Goal: Information Seeking & Learning: Learn about a topic

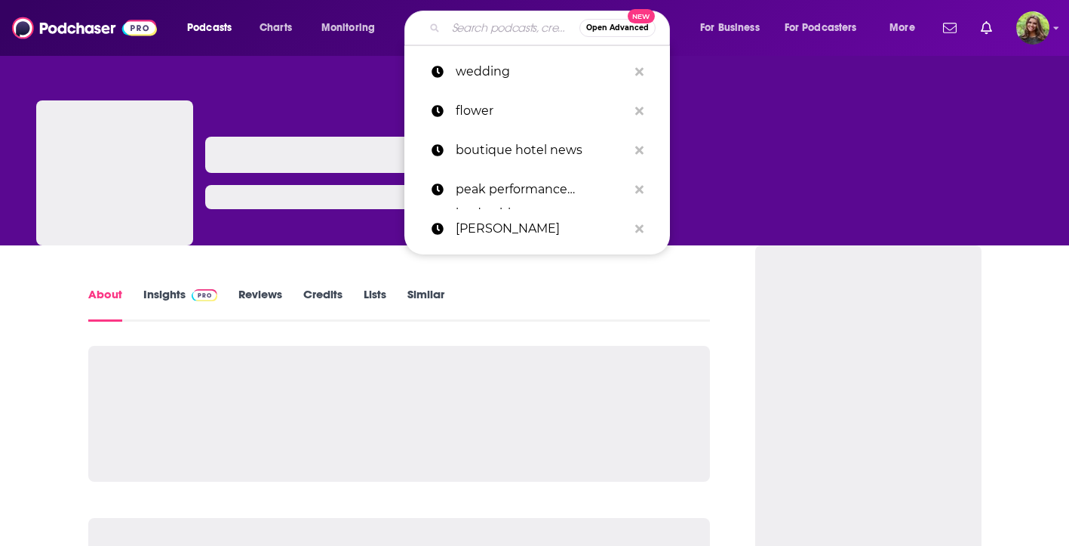
click at [494, 27] on input "Search podcasts, credits, & more..." at bounding box center [513, 28] width 134 height 24
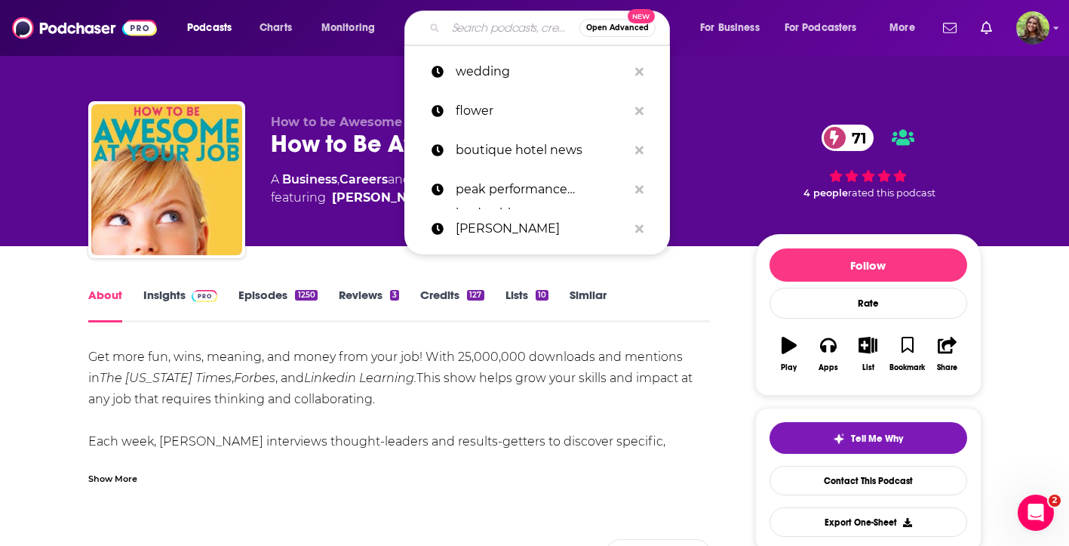
paste input "Don't Forget Your Tickets"
type input "Don't Forget Your Tickets"
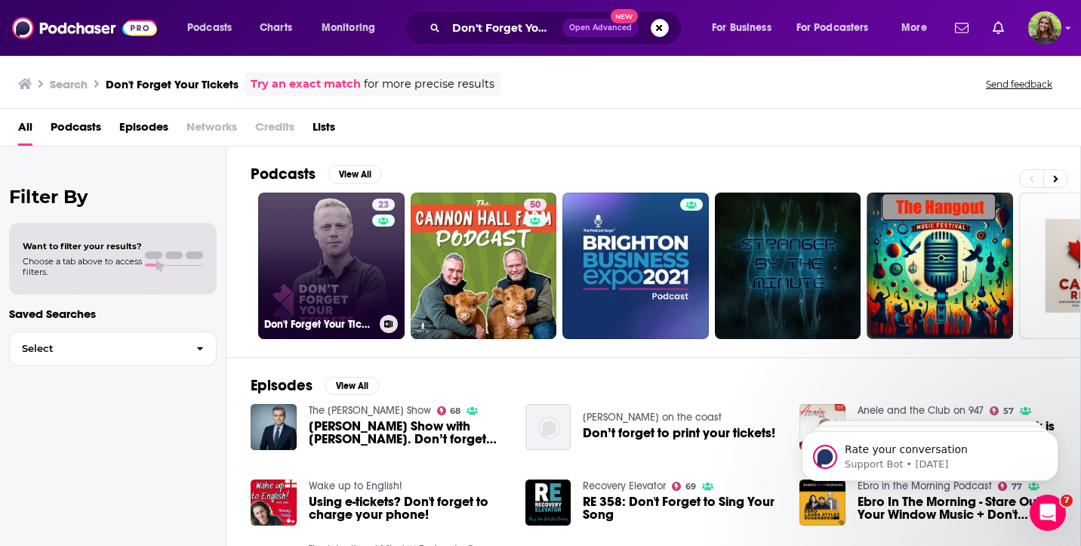
click at [347, 274] on link "23 Don't Forget Your Tickets" at bounding box center [331, 265] width 146 height 146
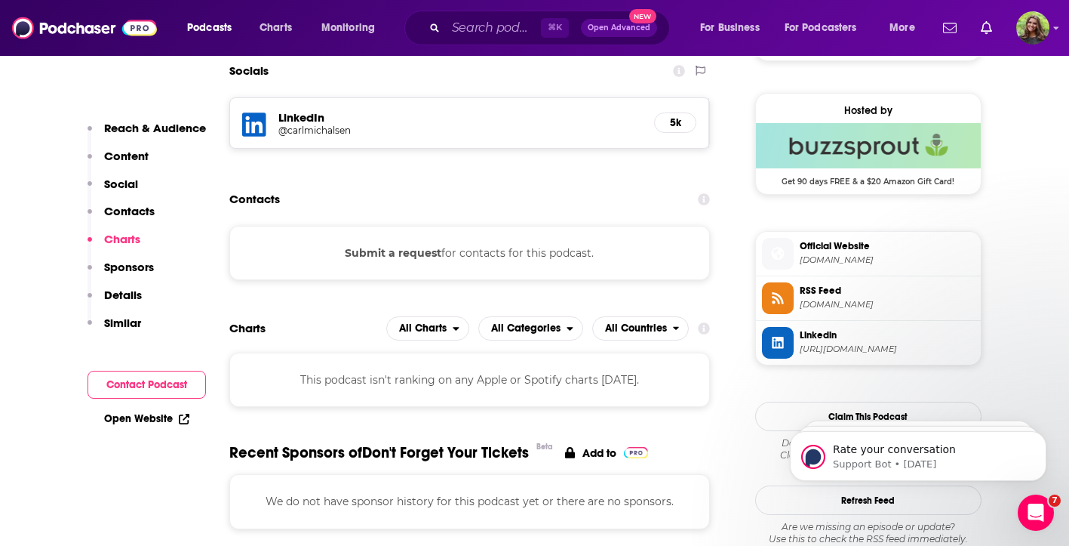
scroll to position [1237, 0]
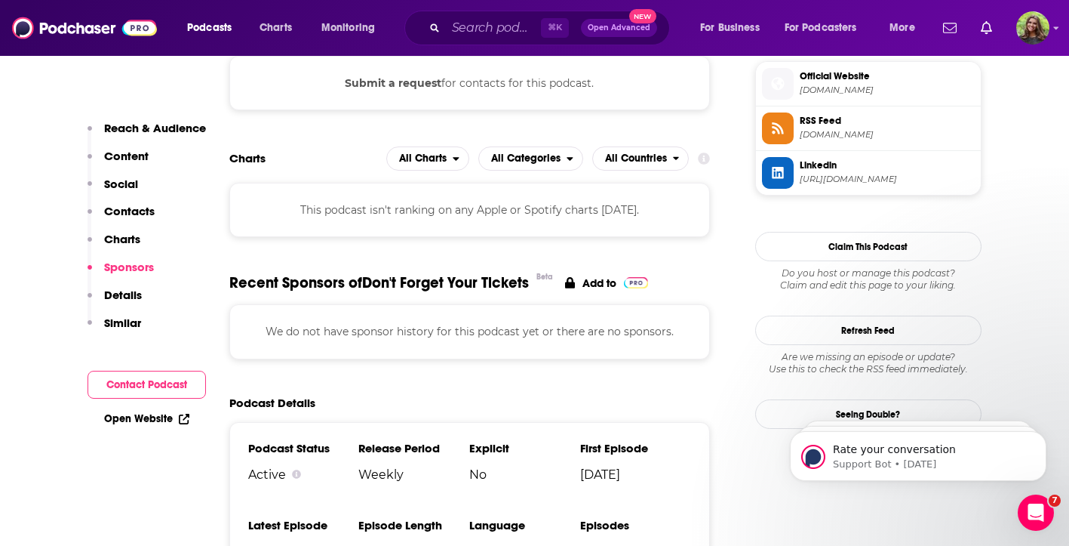
drag, startPoint x: 1065, startPoint y: 111, endPoint x: 1054, endPoint y: 134, distance: 25.7
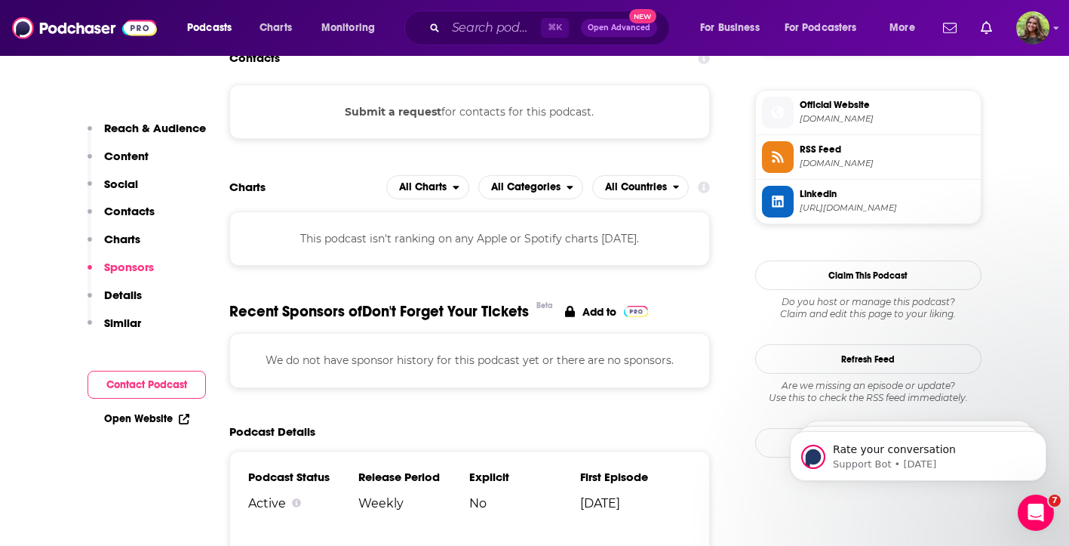
scroll to position [1188, 0]
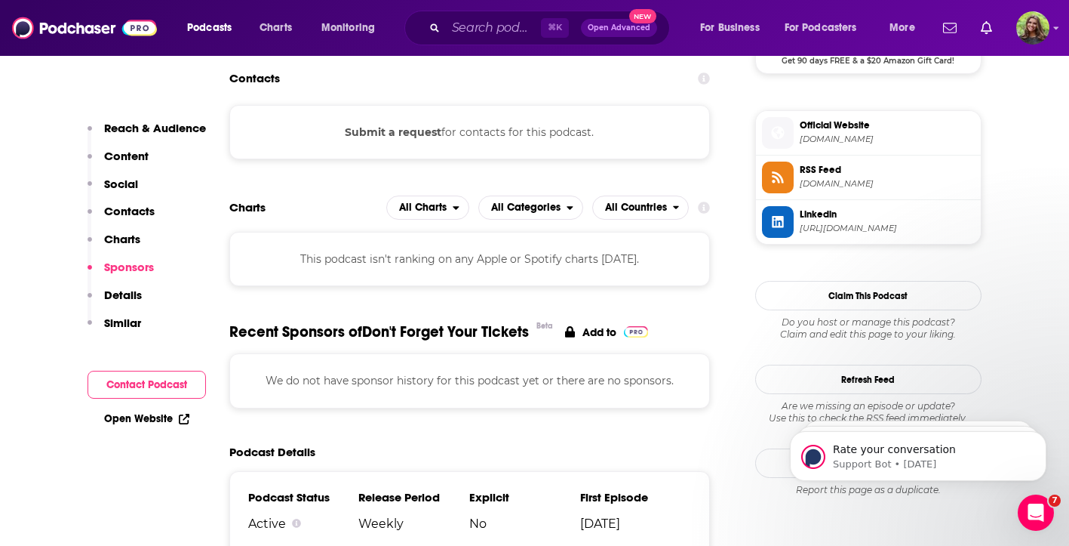
click at [877, 126] on span "Official Website" at bounding box center [887, 125] width 175 height 14
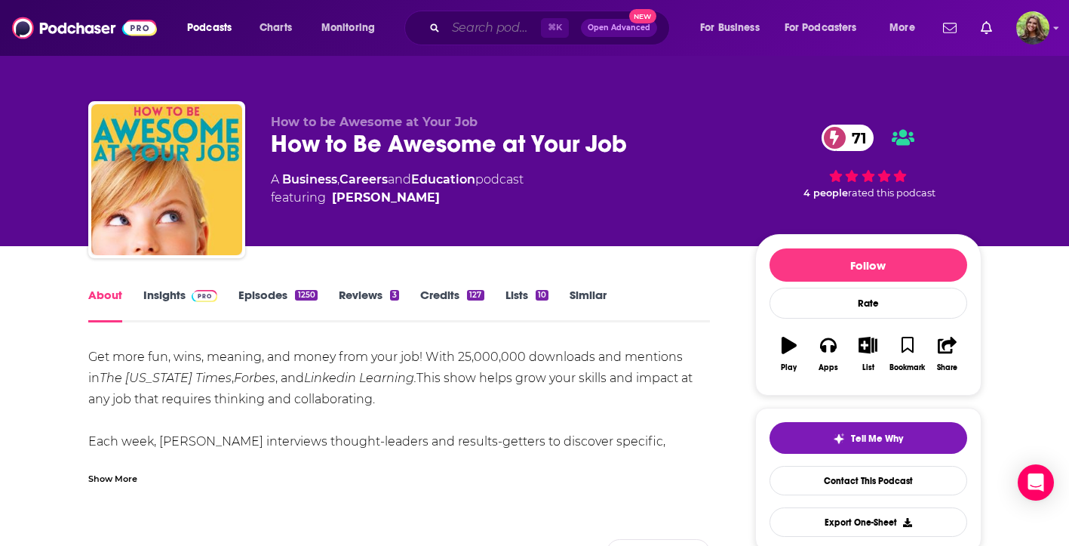
click at [496, 35] on input "Search podcasts, credits, & more..." at bounding box center [493, 28] width 95 height 24
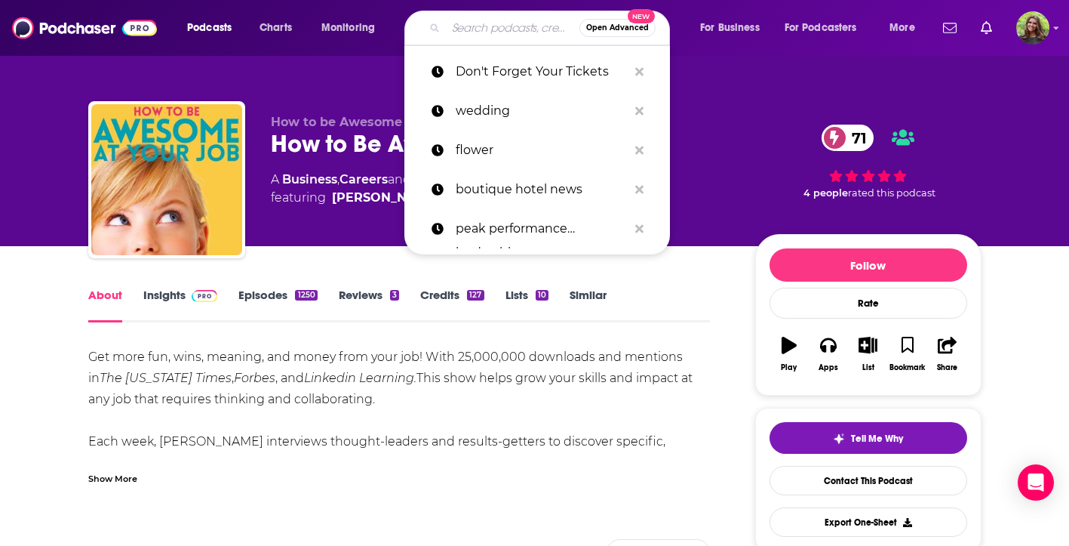
paste input "TicketManager All Access Interview Series"
type input "TicketManager All Access Interview Series"
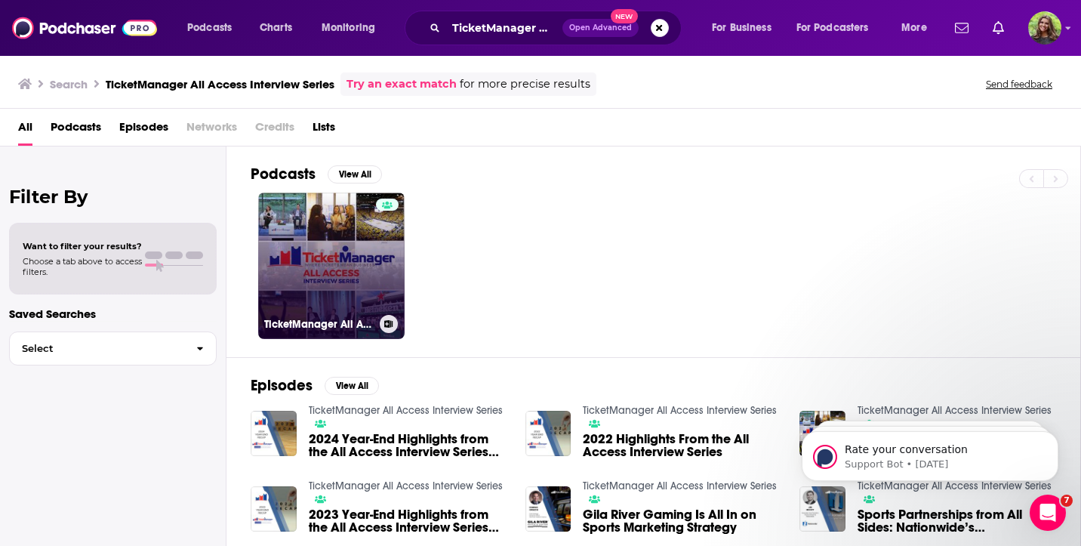
click at [344, 238] on link "TicketManager All Access Interview Series" at bounding box center [331, 265] width 146 height 146
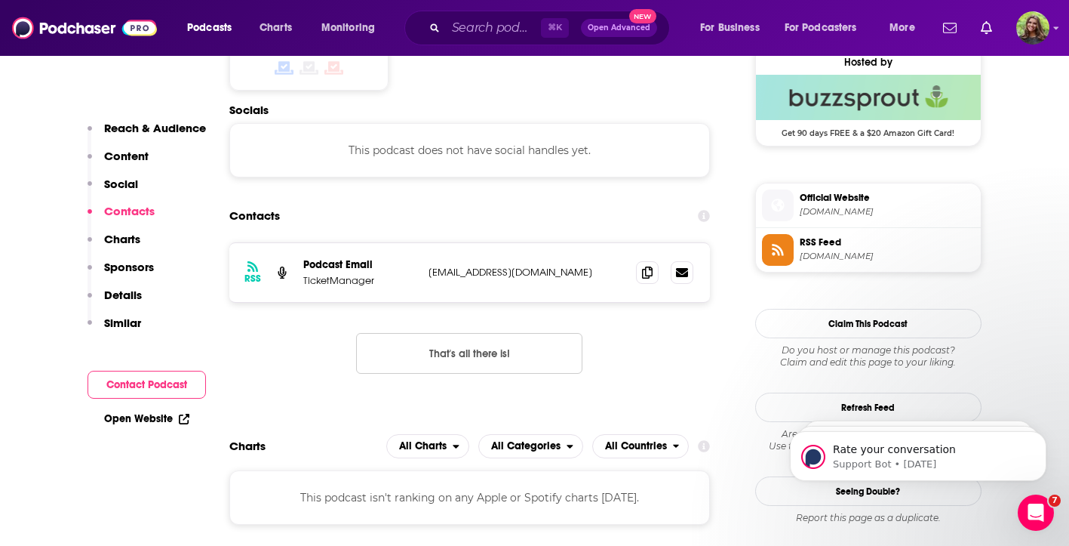
scroll to position [1132, 0]
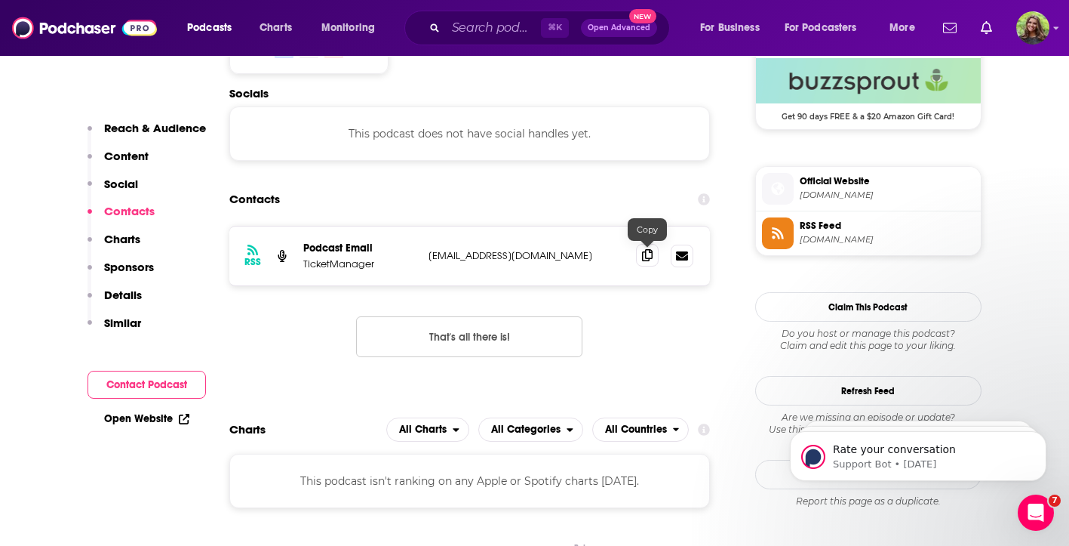
click at [644, 254] on icon at bounding box center [647, 255] width 11 height 12
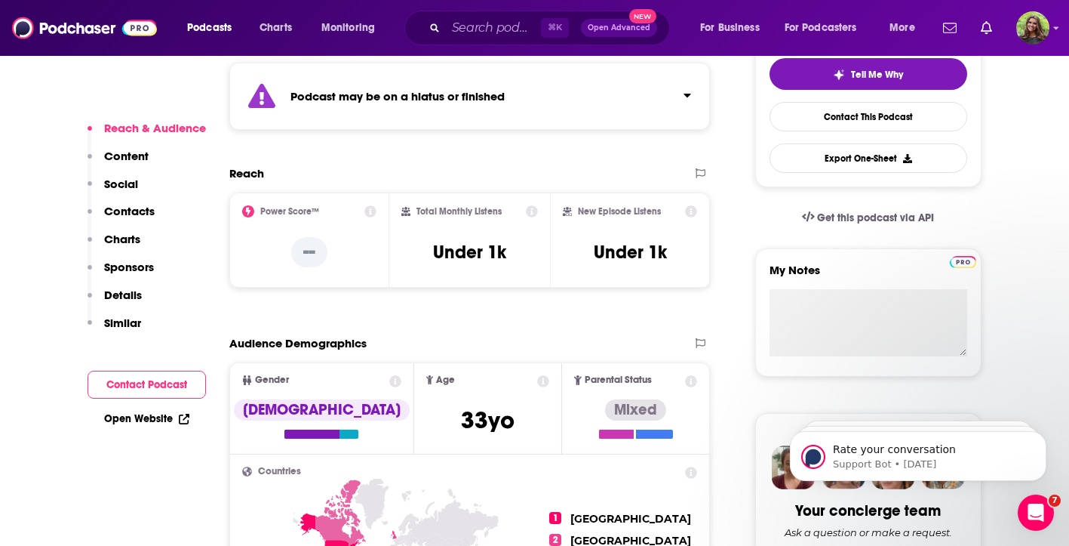
scroll to position [372, 0]
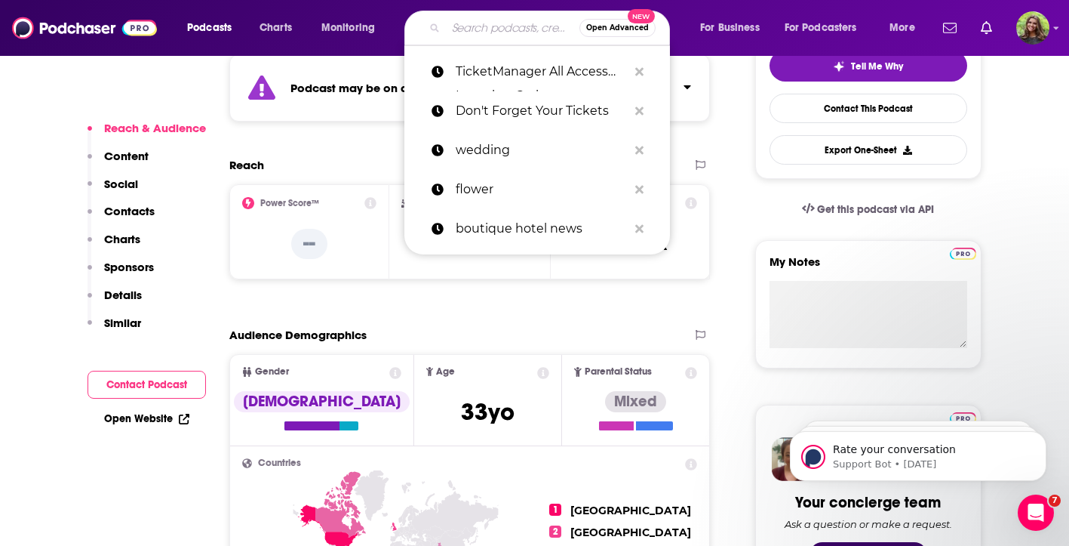
click at [469, 34] on input "Search podcasts, credits, & more..." at bounding box center [513, 28] width 134 height 24
paste input "The B Better Podcast"
type input "The B Better Podcast"
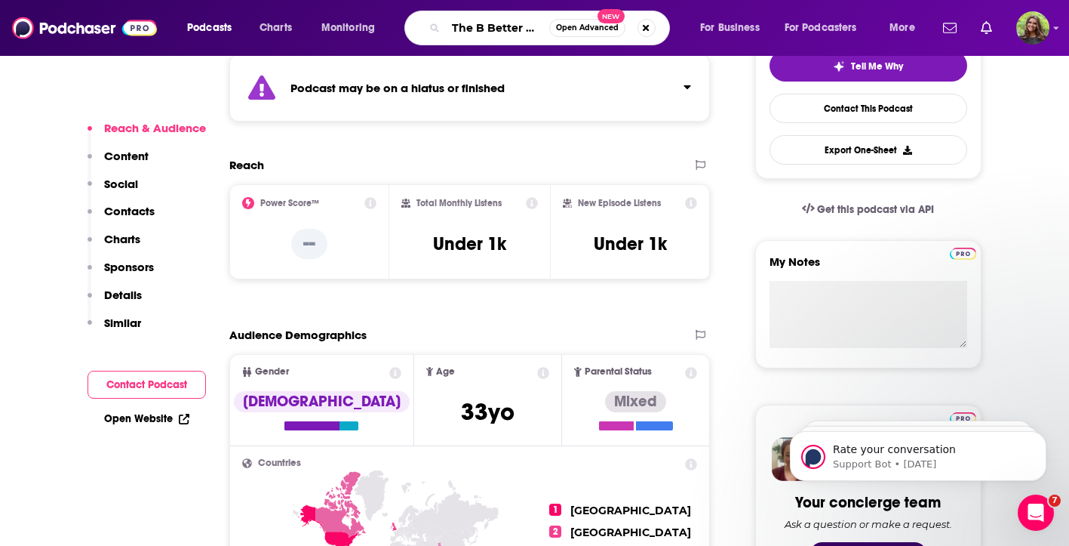
scroll to position [0, 27]
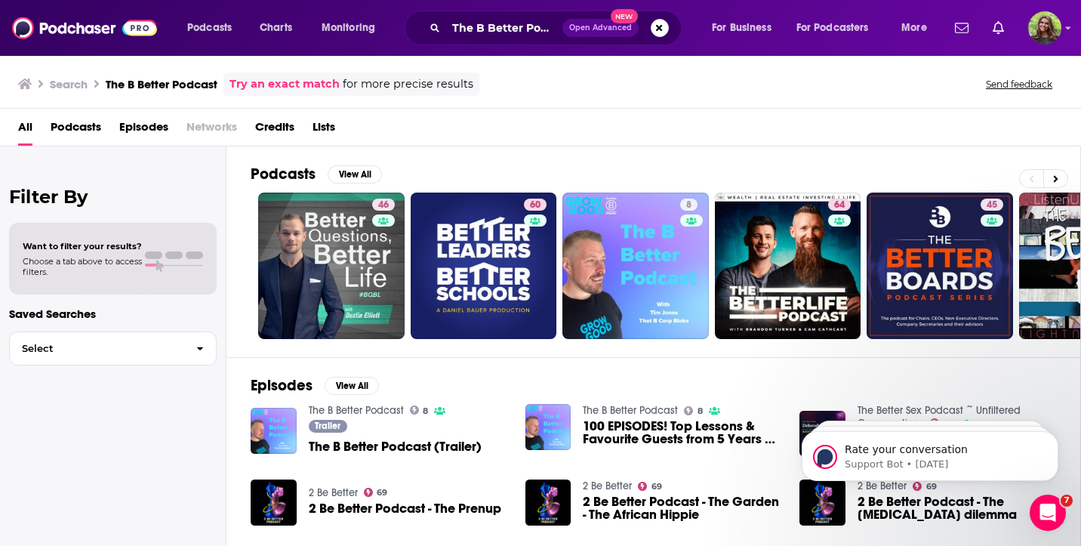
click at [78, 137] on span "Podcasts" at bounding box center [76, 130] width 51 height 31
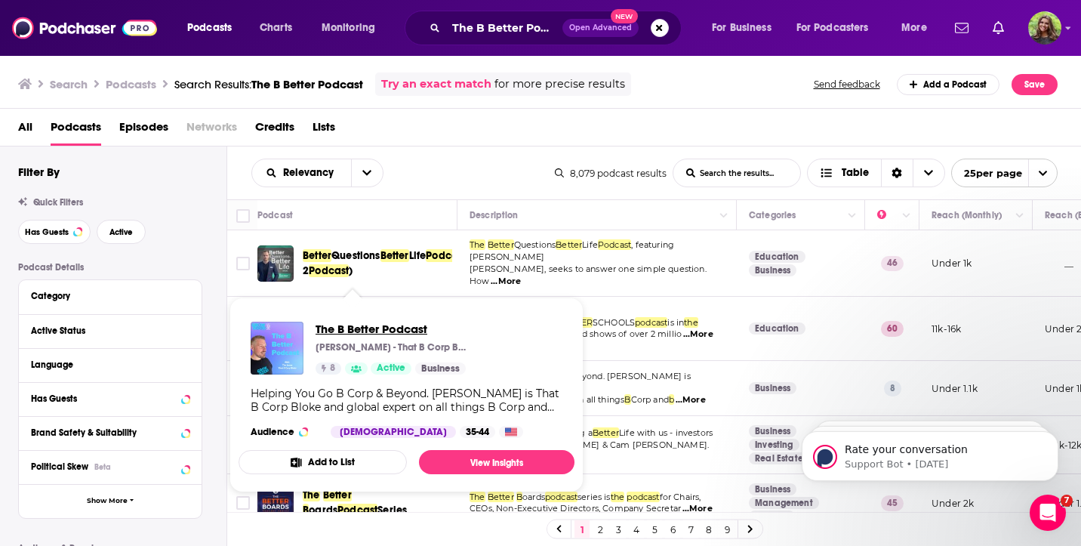
click at [380, 328] on span "The B Better Podcast" at bounding box center [390, 328] width 151 height 14
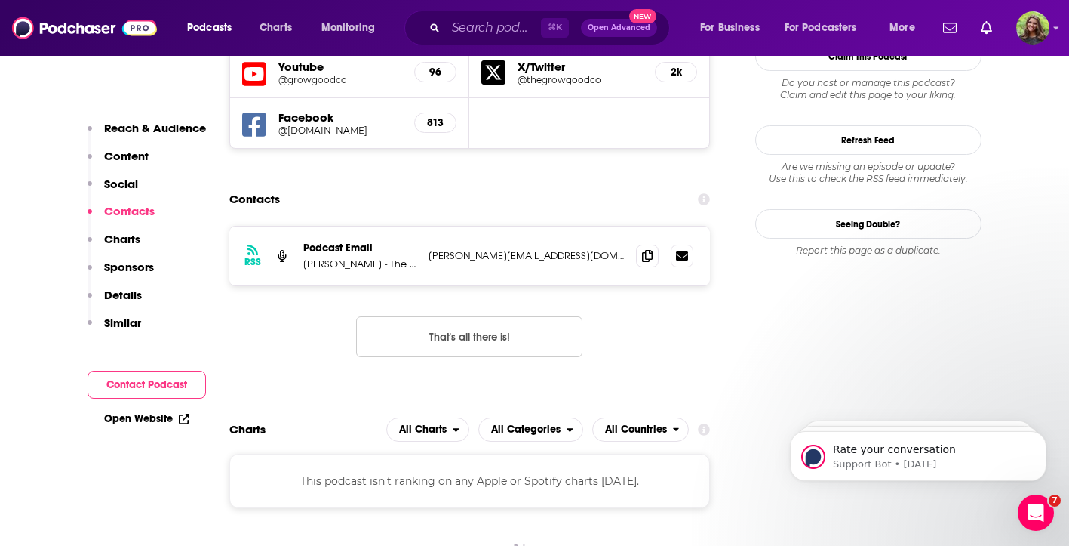
scroll to position [1382, 0]
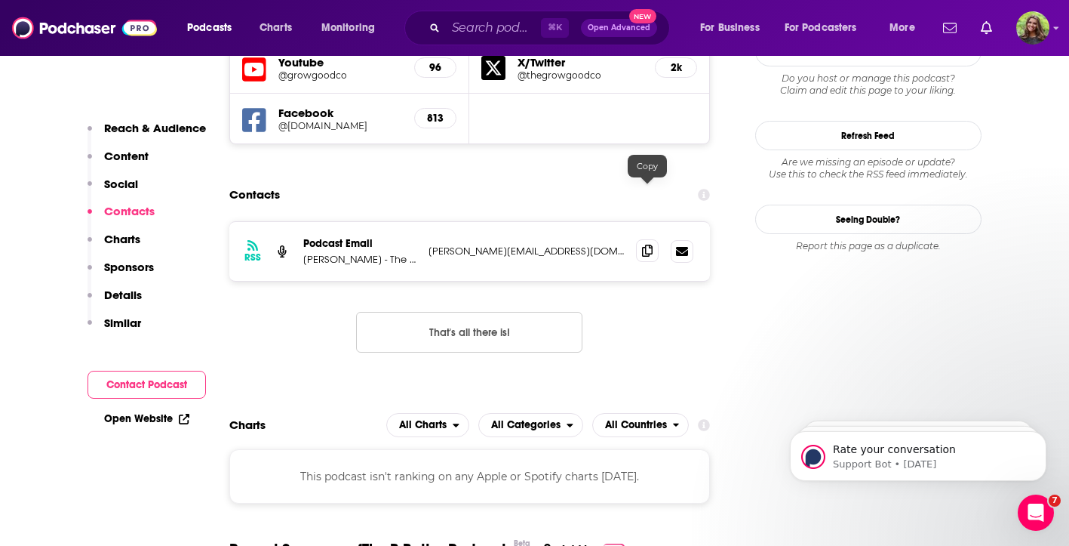
click at [644, 244] on icon at bounding box center [647, 250] width 11 height 12
click at [509, 26] on input "Search podcasts, credits, & more..." at bounding box center [493, 28] width 95 height 24
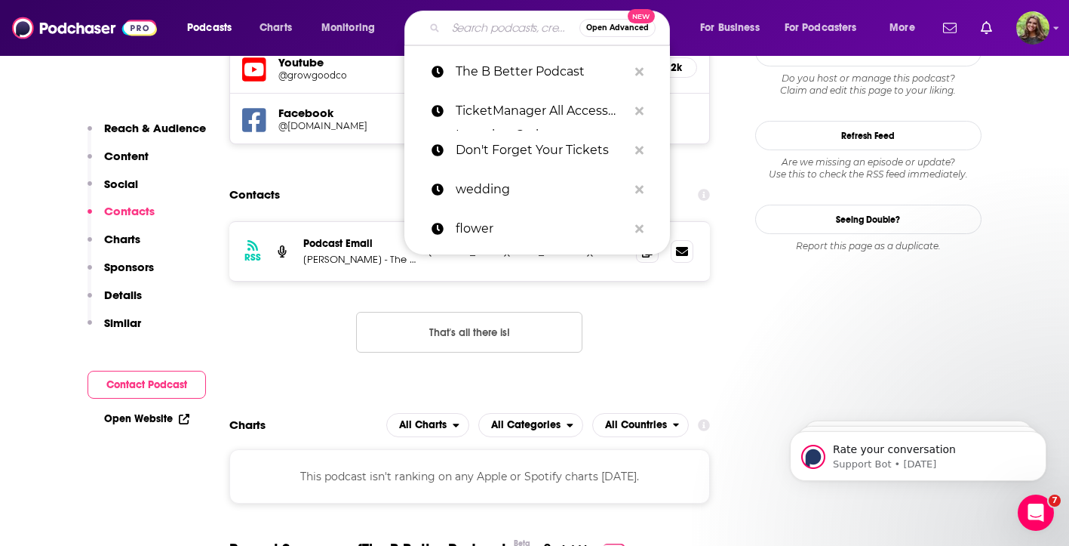
paste input "The Mission Driven Business Podcast"
type input "The Mission Driven Business Podcast"
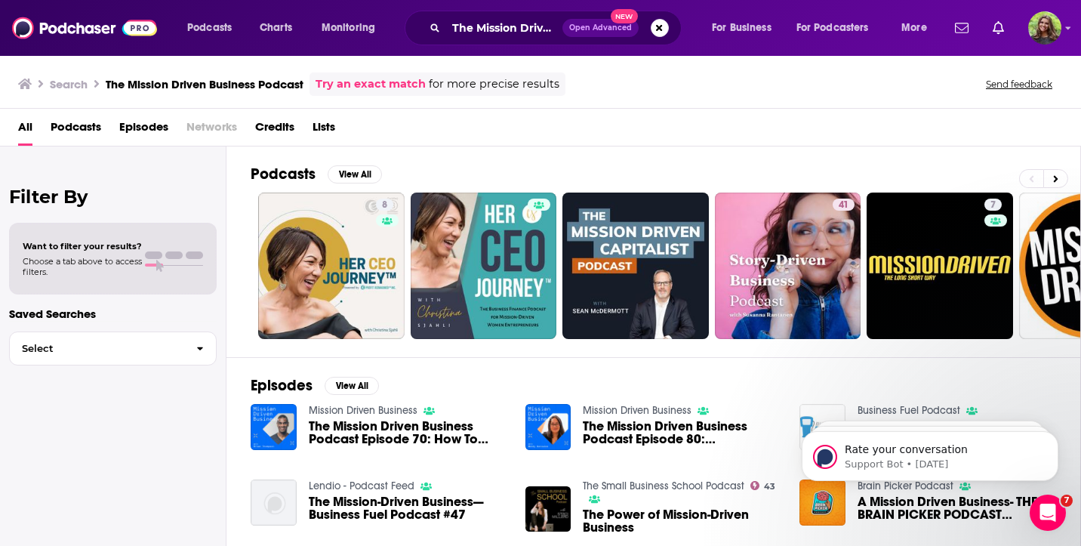
click at [62, 118] on span "Podcasts" at bounding box center [76, 130] width 51 height 31
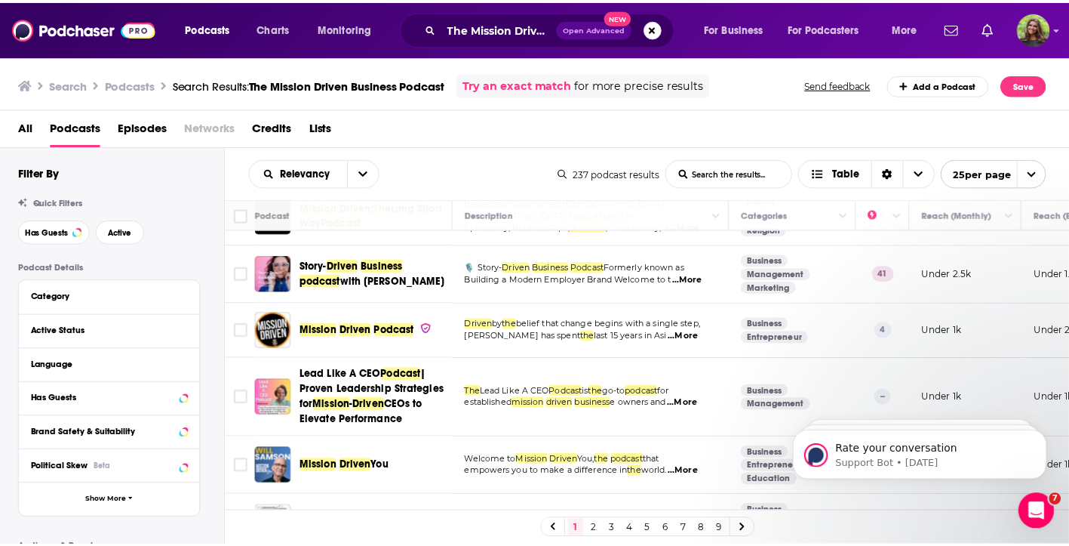
scroll to position [207, 0]
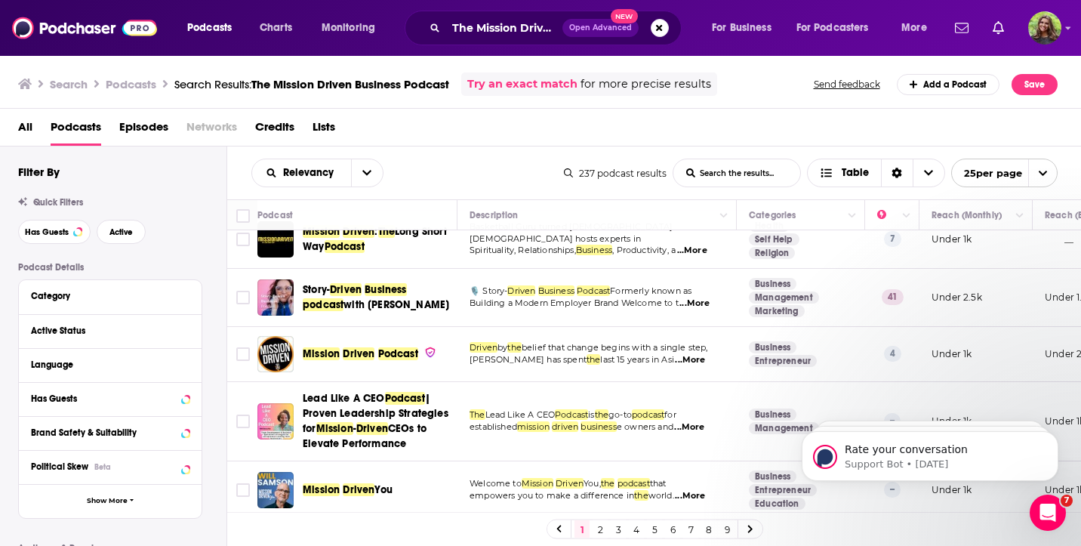
click at [343, 387] on div "Podcasts Charts Monitoring The Mission Driven Business Podcast Open Advanced Ne…" at bounding box center [540, 273] width 1081 height 546
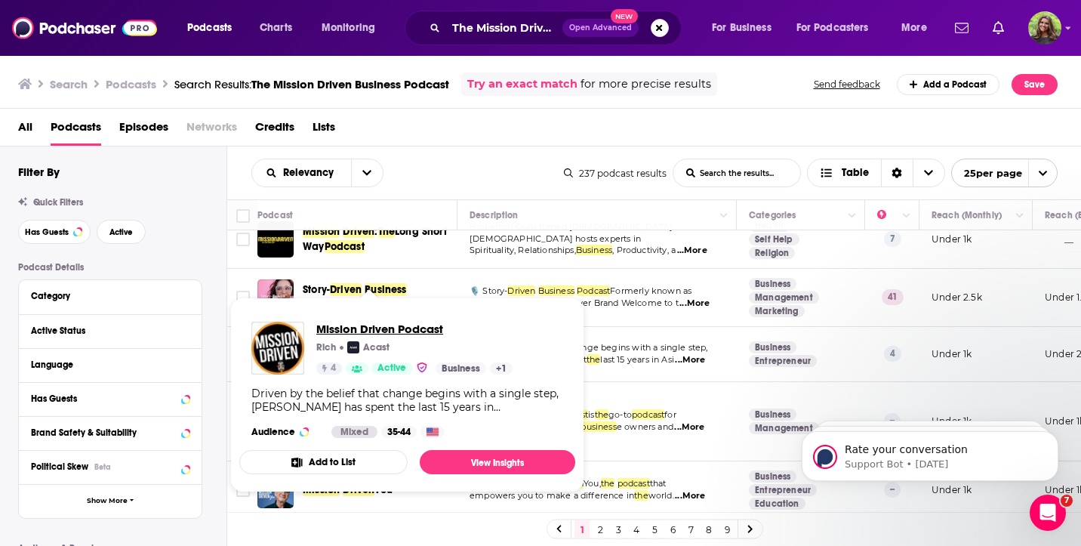
click at [340, 332] on span "Mission Driven Podcast" at bounding box center [414, 328] width 196 height 14
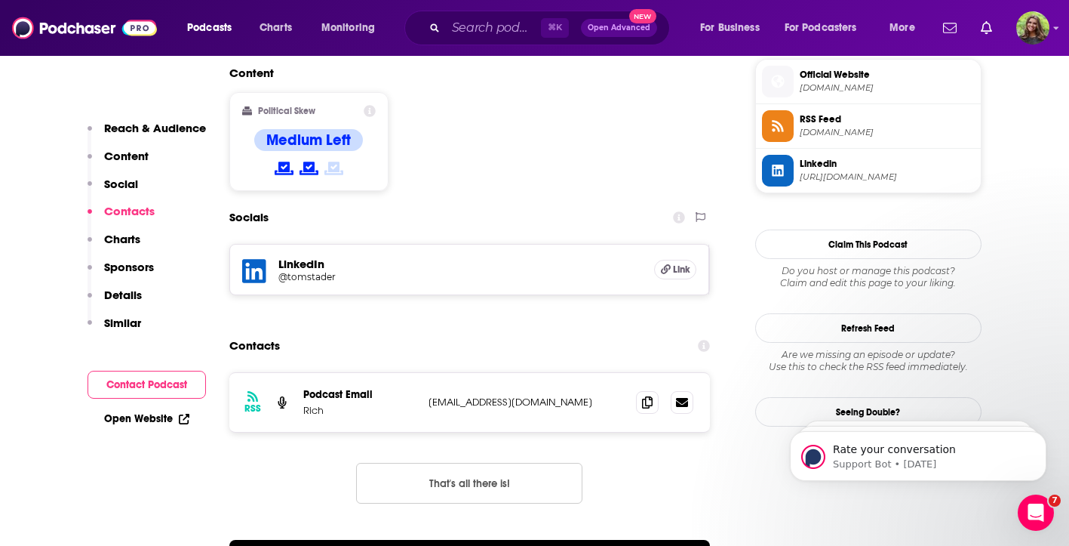
scroll to position [1250, 0]
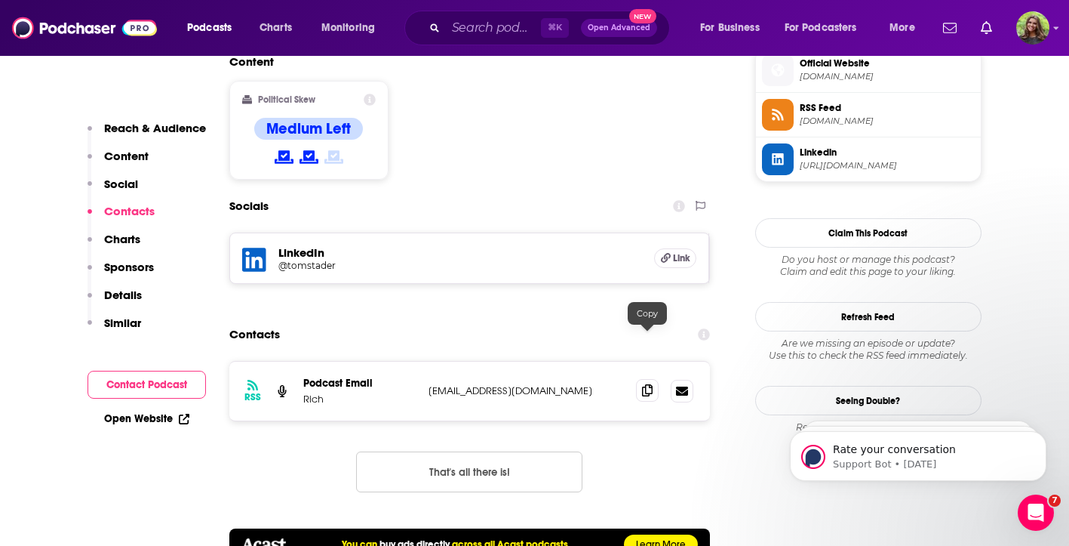
click at [639, 379] on span at bounding box center [647, 390] width 23 height 23
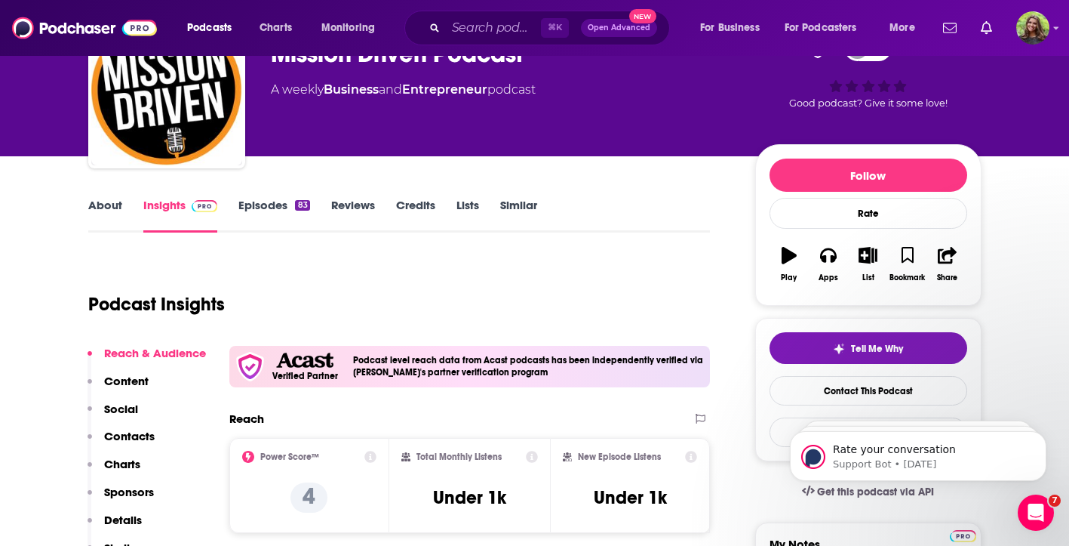
scroll to position [1, 0]
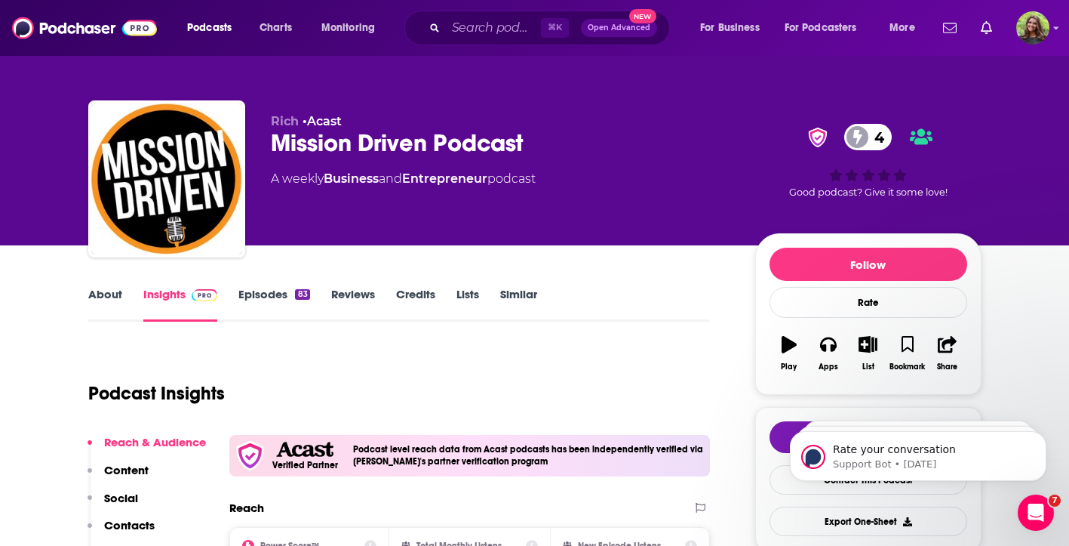
click at [291, 294] on link "Episodes 83" at bounding box center [273, 304] width 71 height 35
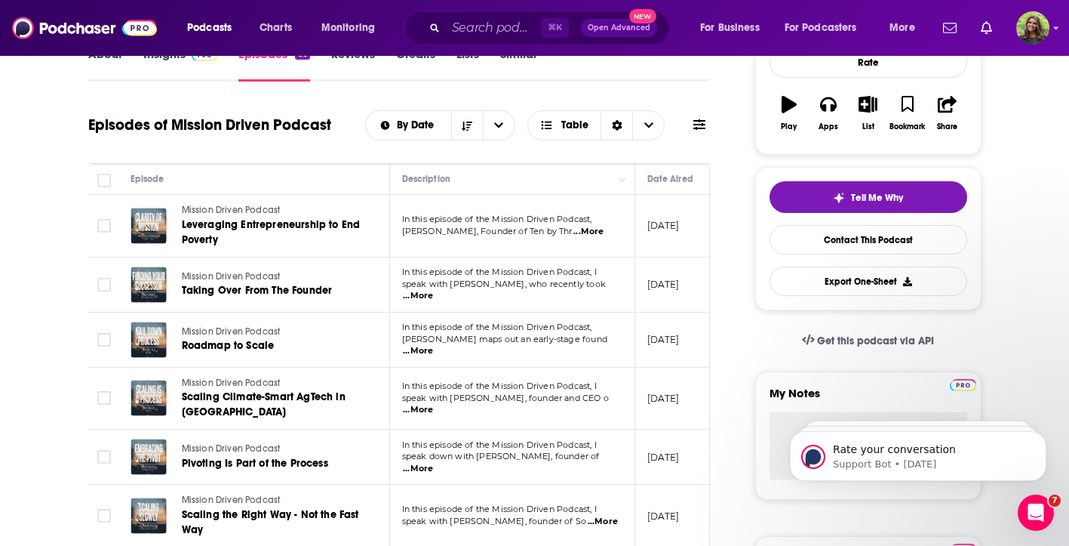
scroll to position [254, 0]
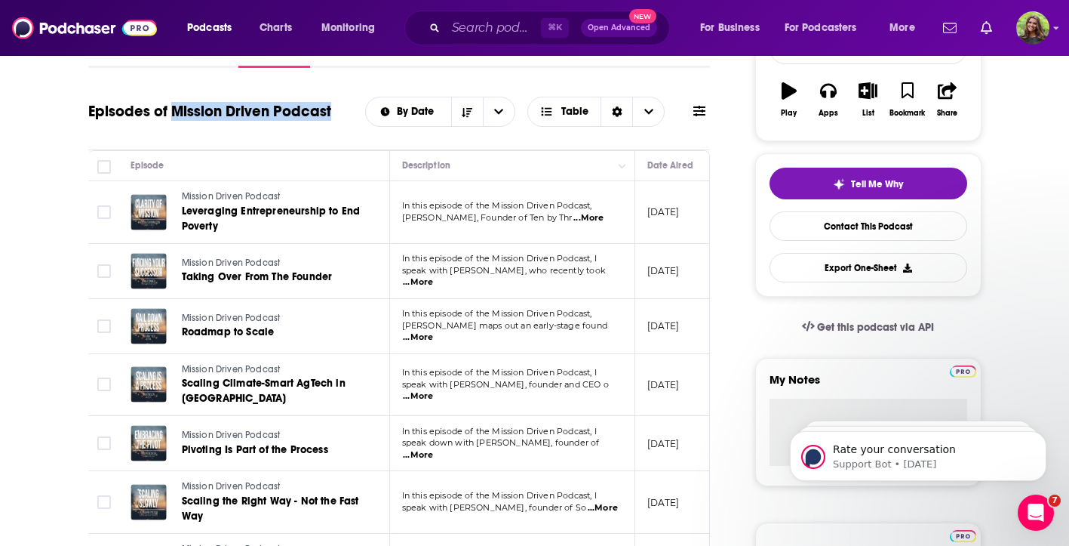
drag, startPoint x: 172, startPoint y: 108, endPoint x: 335, endPoint y: 112, distance: 163.1
click at [335, 112] on div "Episodes of Mission Driven Podcast By Date Table" at bounding box center [399, 111] width 623 height 39
copy h1 "Mission Driven Podcast"
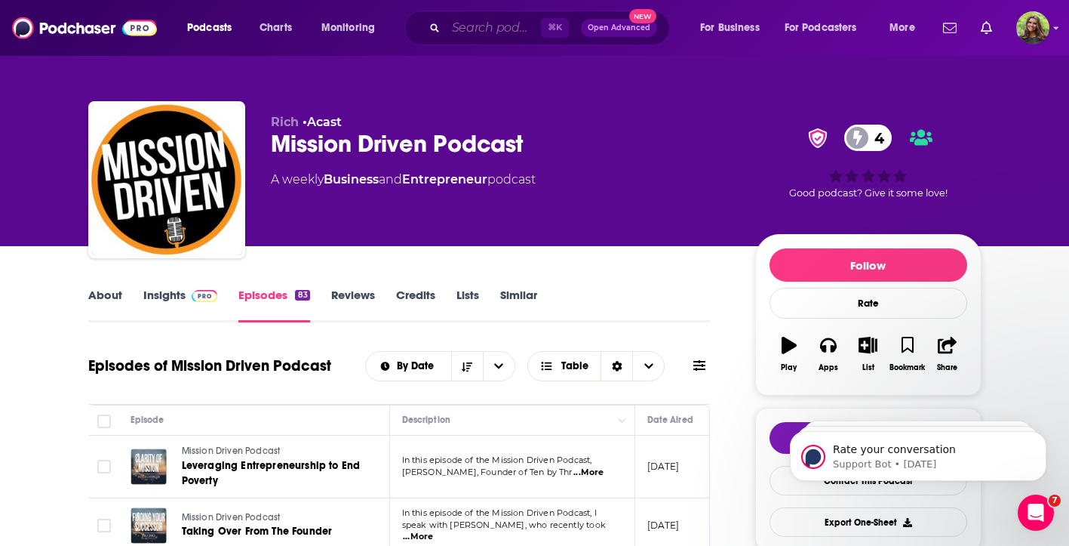
click at [469, 25] on input "Search podcasts, credits, & more..." at bounding box center [493, 28] width 95 height 24
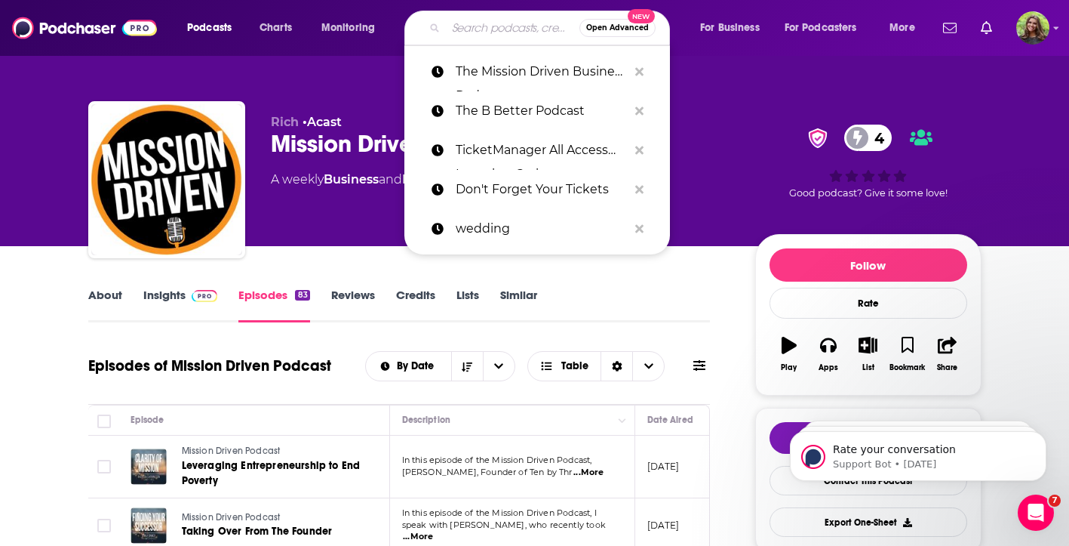
paste input "The Mission Driven Business"
type input "The Mission Driven Business"
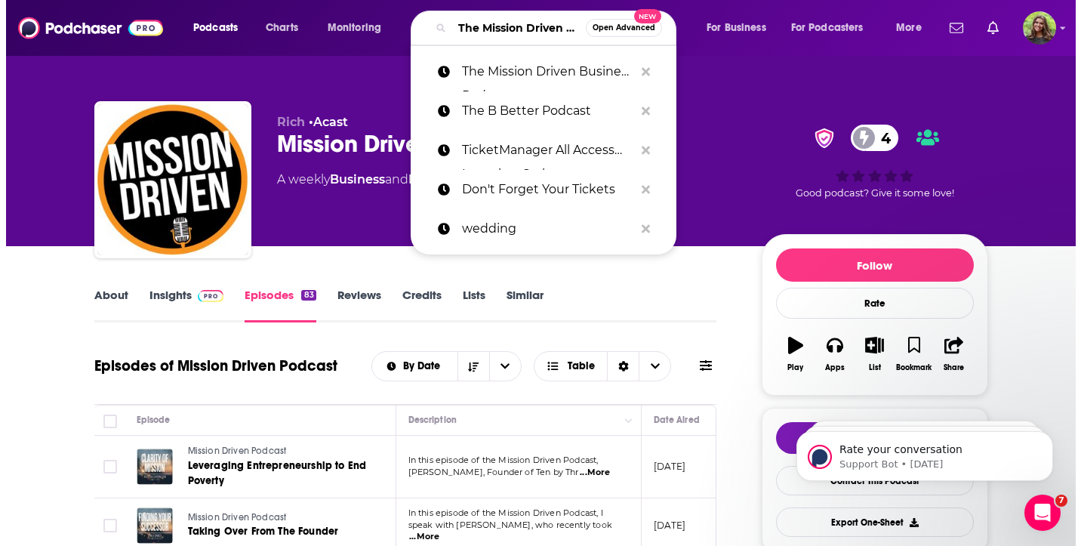
scroll to position [0, 67]
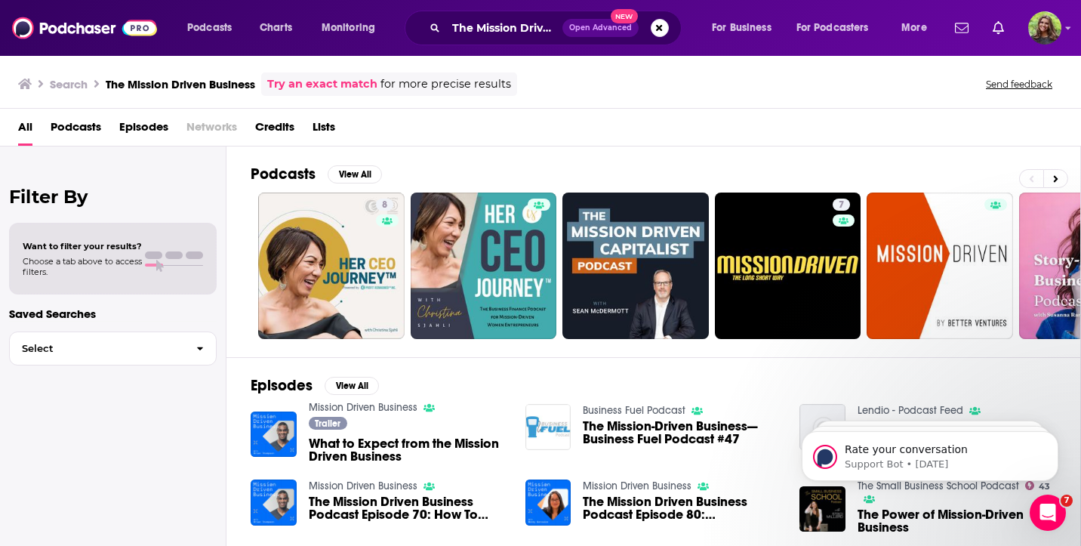
click at [81, 129] on span "Podcasts" at bounding box center [76, 130] width 51 height 31
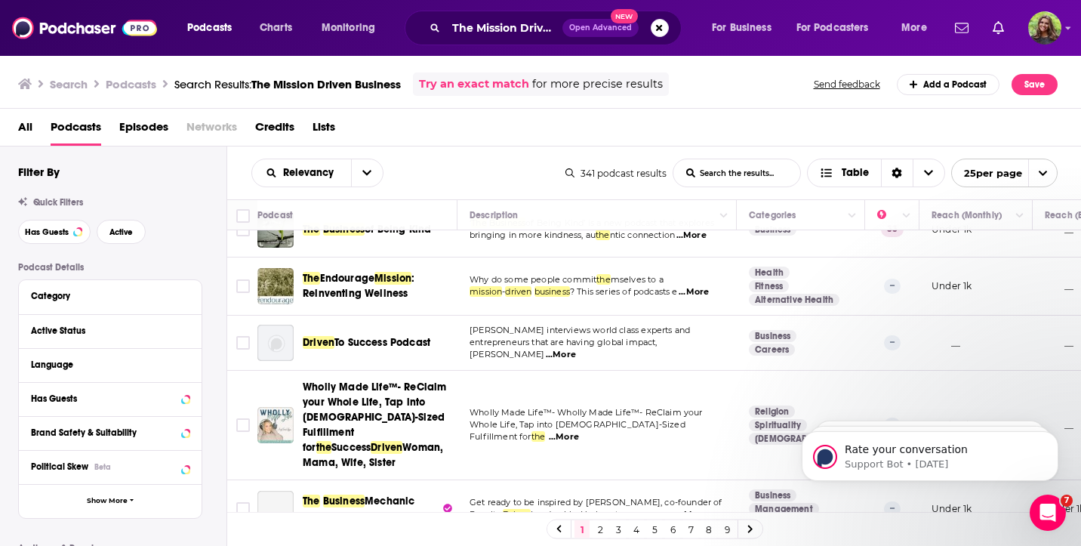
scroll to position [1284, 0]
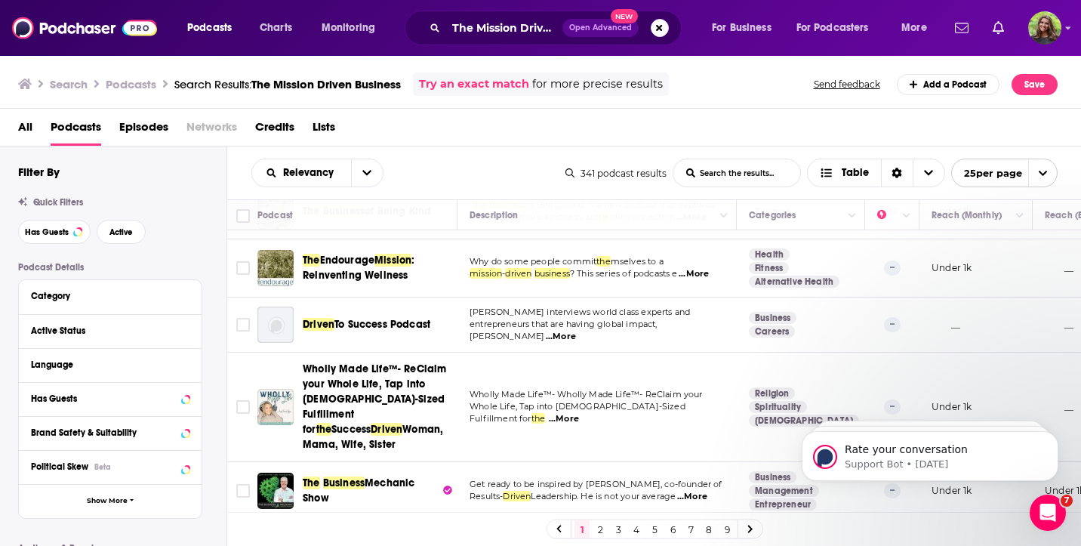
click at [599, 530] on link "2" at bounding box center [599, 529] width 15 height 18
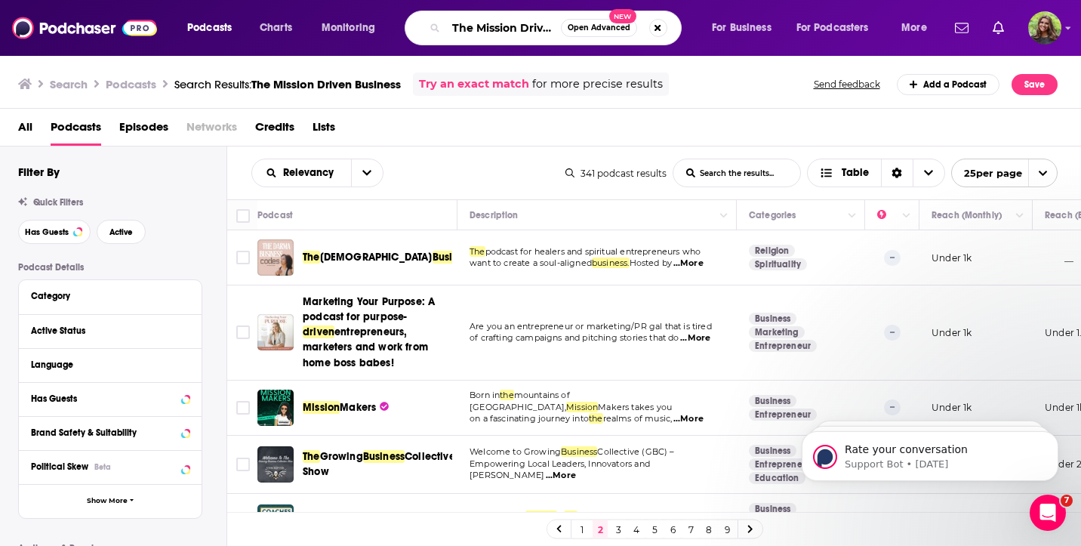
click at [453, 30] on input "The Mission Driven Business" at bounding box center [503, 28] width 115 height 24
type input "[PERSON_NAME] The Mission Driven Business"
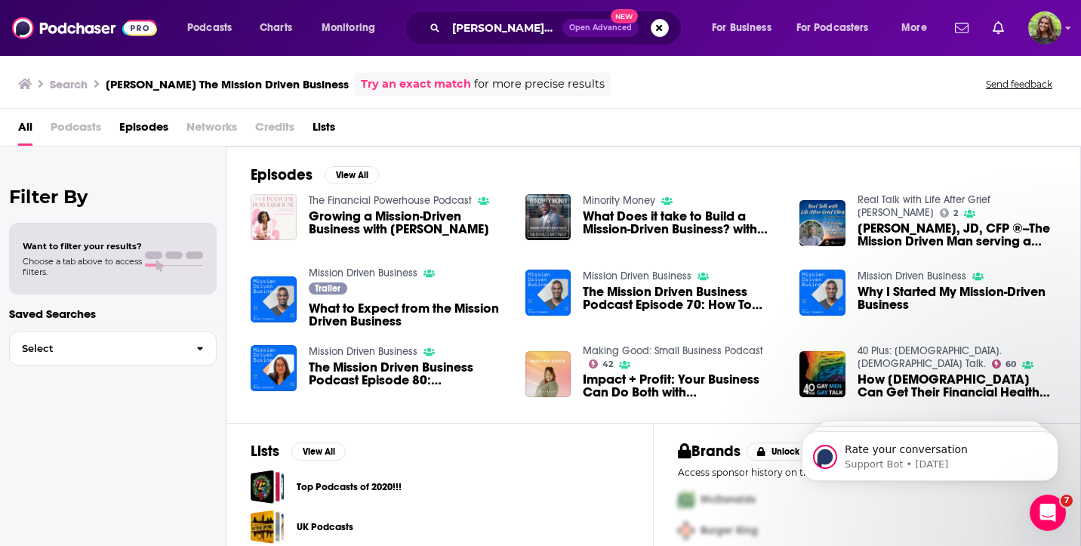
click at [385, 350] on div "Podcasts Charts Monitoring [PERSON_NAME] The Mission Driven Business Open Advan…" at bounding box center [540, 273] width 1081 height 546
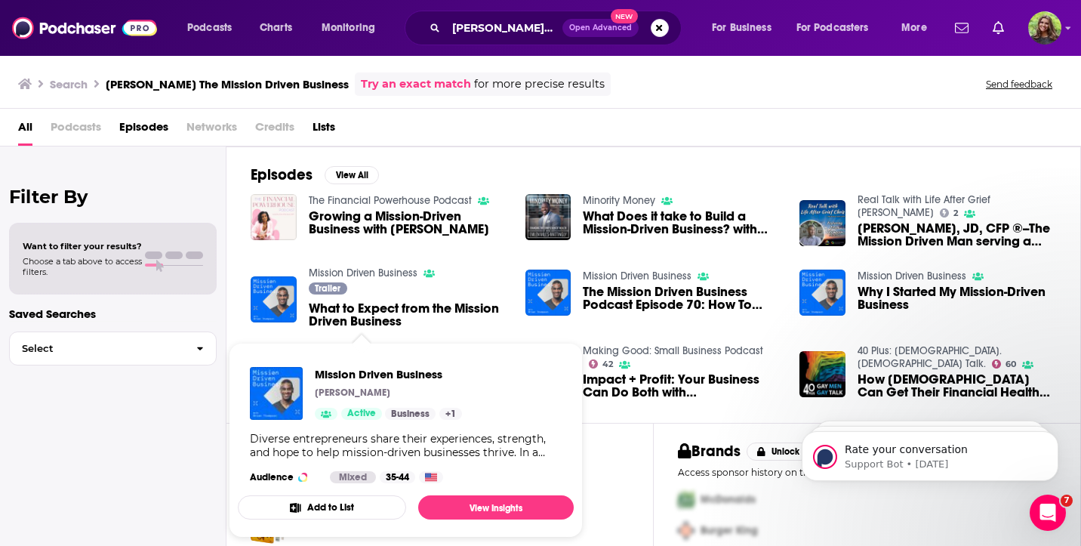
click at [71, 140] on span "Podcasts" at bounding box center [76, 130] width 51 height 31
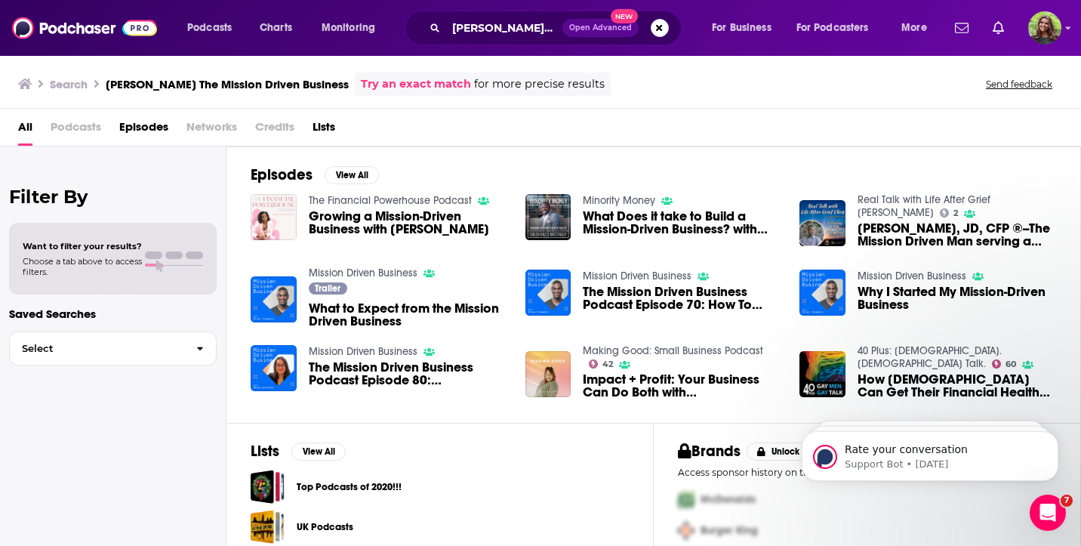
click at [75, 124] on span "Podcasts" at bounding box center [76, 130] width 51 height 31
click at [343, 368] on span "The Mission Driven Business Podcast Episode 80: Transforming Lives and AI with …" at bounding box center [408, 374] width 198 height 26
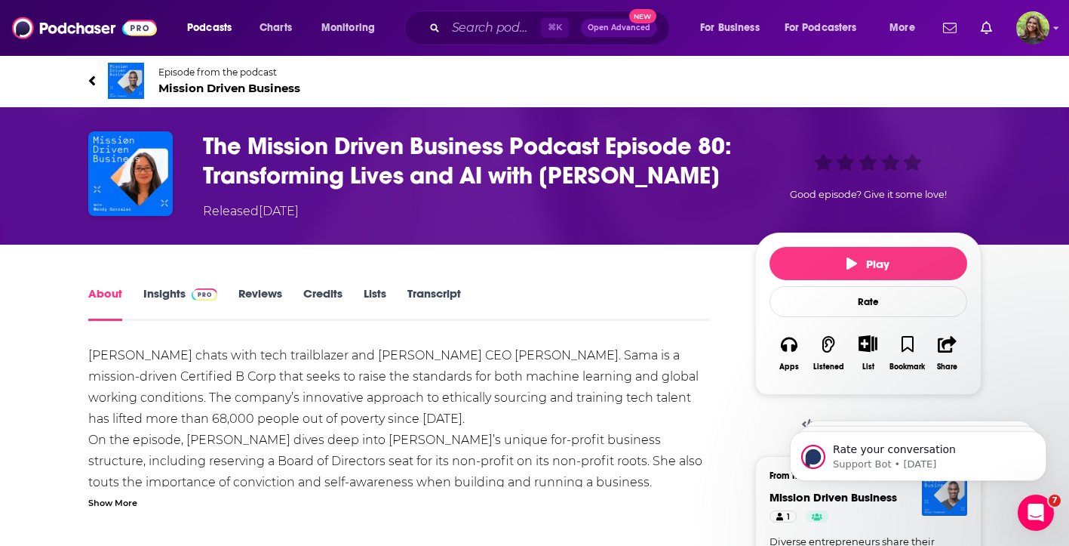
click at [99, 81] on link "Episode from the podcast Mission Driven Business" at bounding box center [534, 81] width 893 height 36
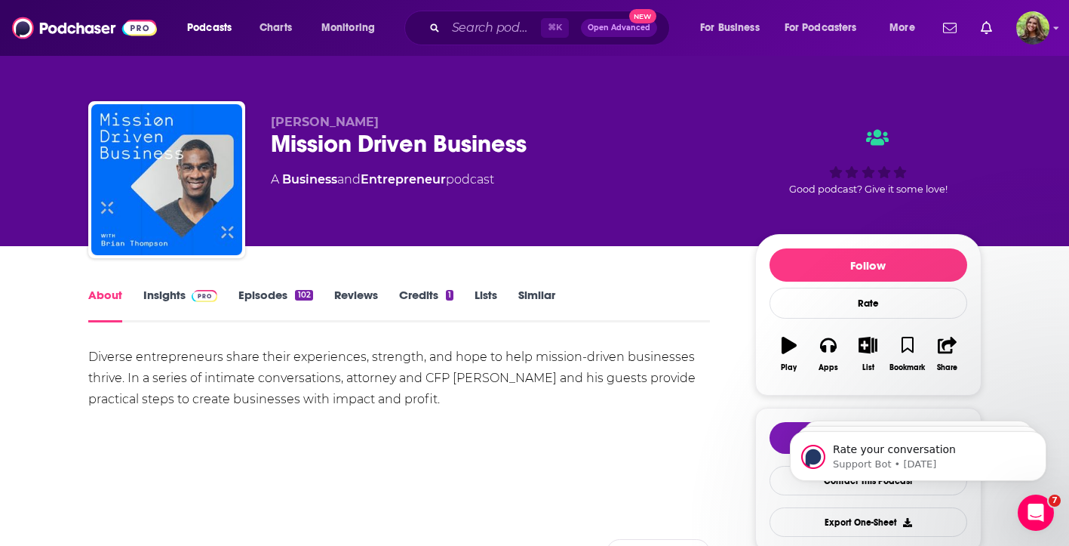
click at [165, 295] on link "Insights" at bounding box center [180, 305] width 75 height 35
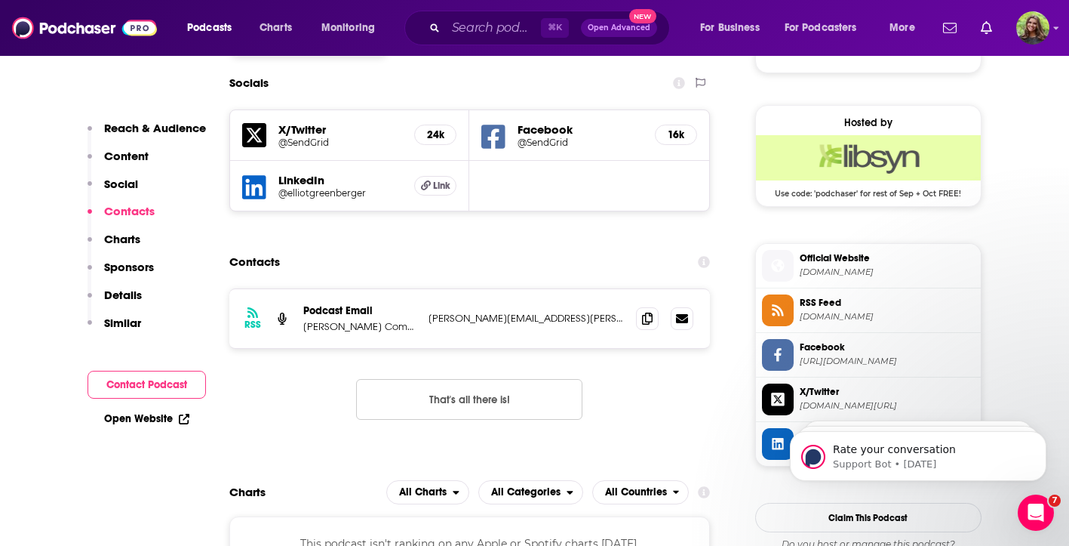
scroll to position [1071, 0]
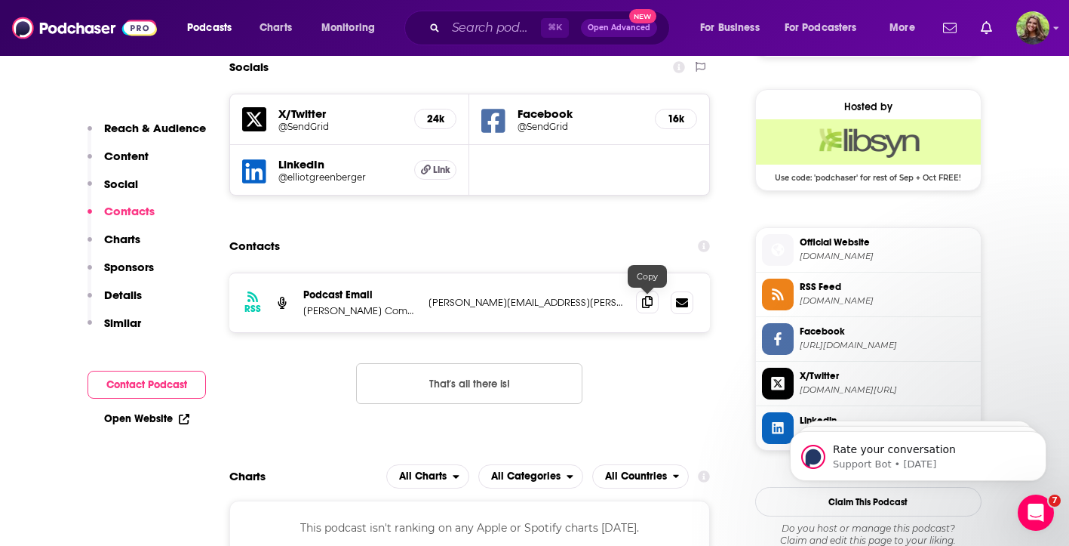
click at [644, 306] on icon at bounding box center [647, 302] width 11 height 12
click at [377, 315] on p "[PERSON_NAME] Communications" at bounding box center [359, 310] width 113 height 13
click at [404, 306] on p "[PERSON_NAME] Communications" at bounding box center [359, 310] width 113 height 13
click at [408, 306] on p "[PERSON_NAME] Communications" at bounding box center [359, 310] width 113 height 13
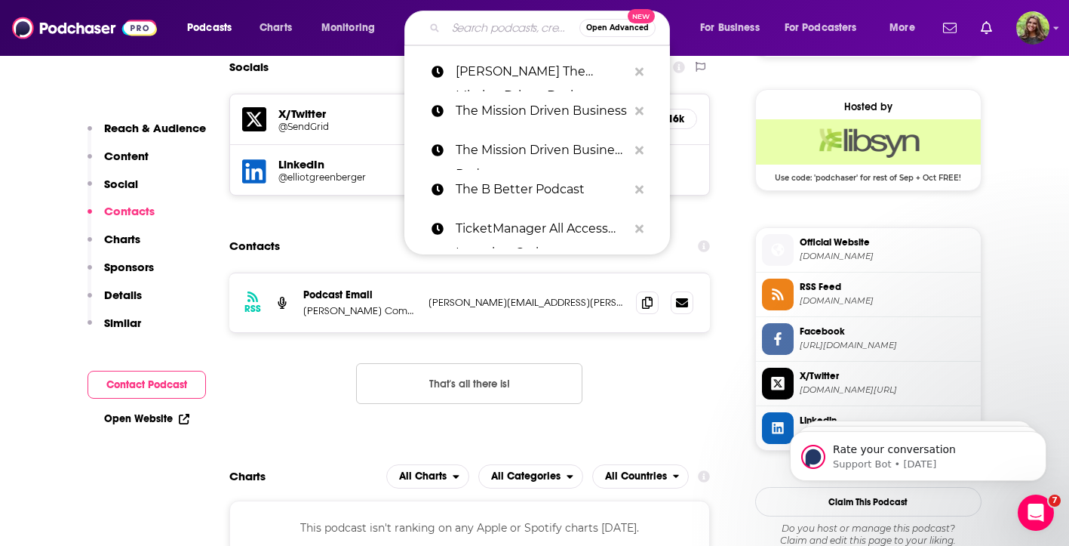
click at [462, 21] on input "Search podcasts, credits, & more..." at bounding box center [513, 28] width 134 height 24
paste input "Focus on WHY"
type input "Focus on WHY"
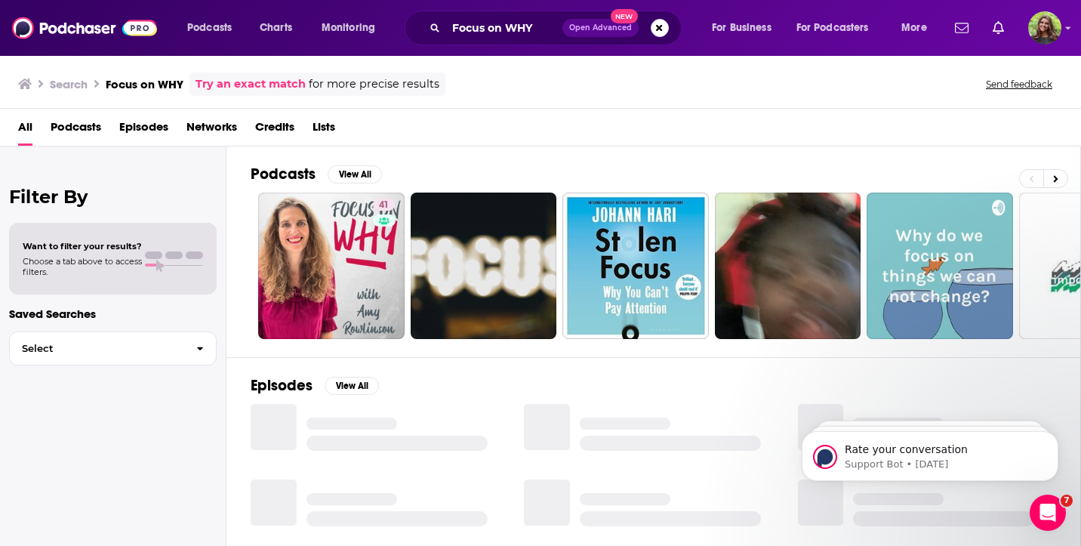
click at [81, 132] on span "Podcasts" at bounding box center [76, 130] width 51 height 31
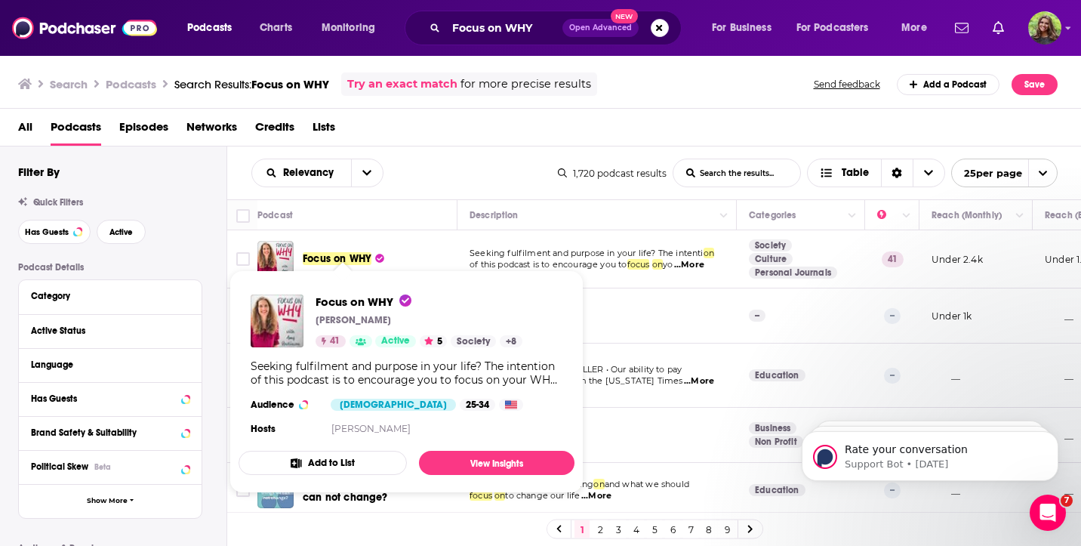
click at [343, 254] on span "Focus on WHY" at bounding box center [337, 258] width 69 height 13
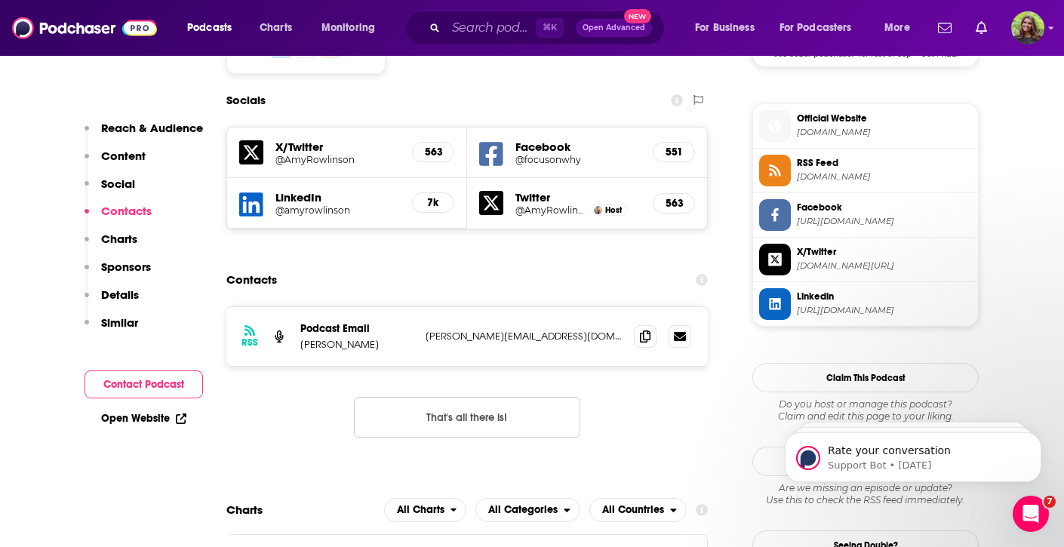
scroll to position [1321, 0]
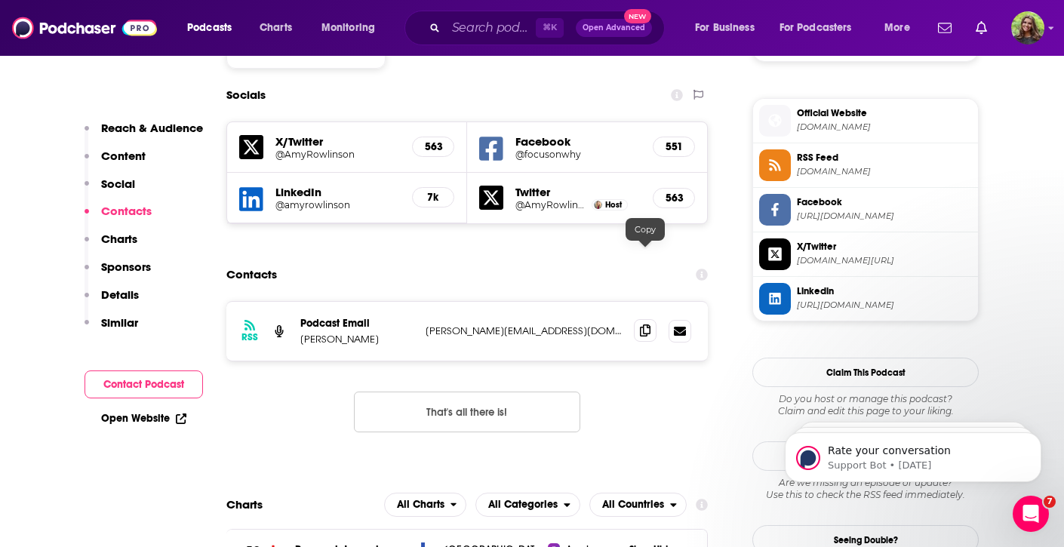
click at [638, 319] on span at bounding box center [645, 330] width 23 height 23
click at [471, 11] on div "⌘ K Open Advanced New" at bounding box center [534, 28] width 260 height 35
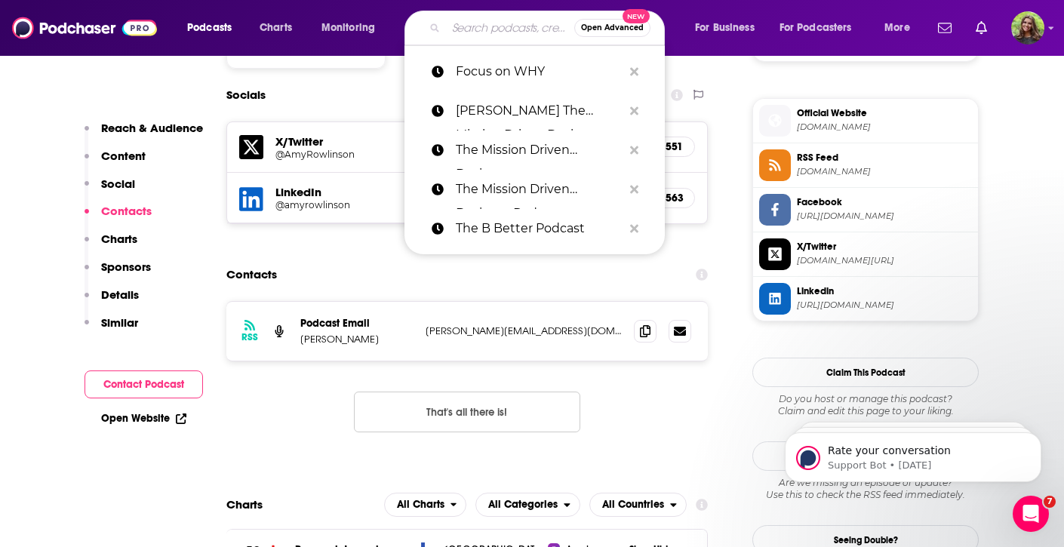
click at [471, 29] on input "Search podcasts, credits, & more..." at bounding box center [510, 28] width 128 height 24
paste input "The Case for Conservation Podcast"
type input "The Case for Conservation Podcast"
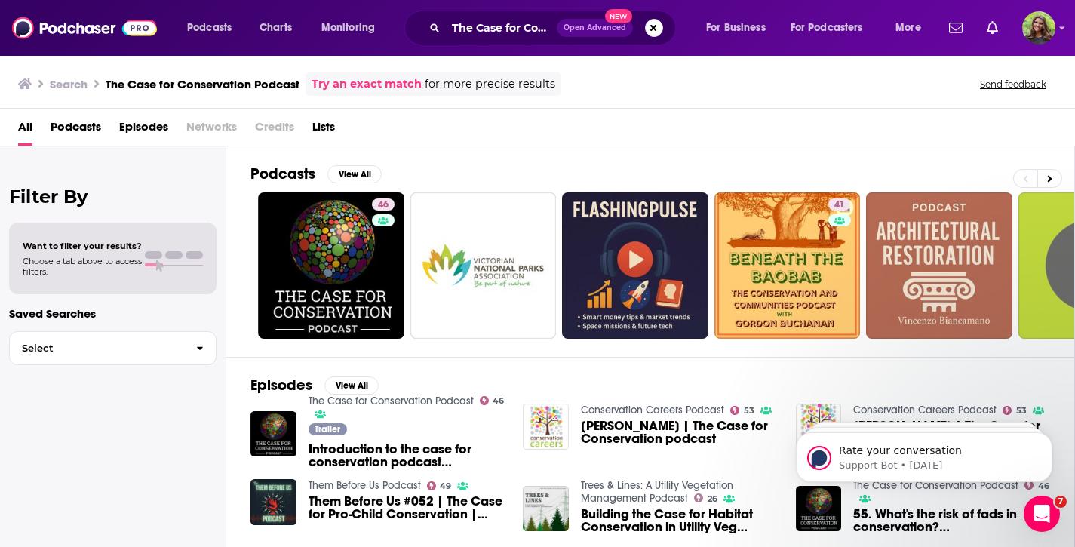
click at [79, 132] on span "Podcasts" at bounding box center [76, 130] width 51 height 31
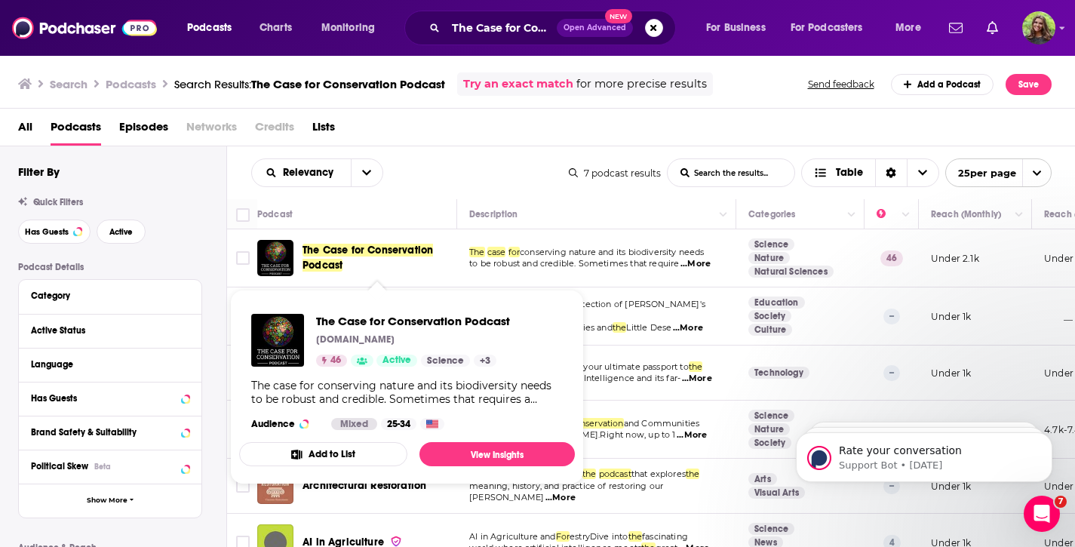
click at [362, 250] on span "The Case for Conservation Podcast" at bounding box center [368, 258] width 131 height 28
